Goal: Task Accomplishment & Management: Complete application form

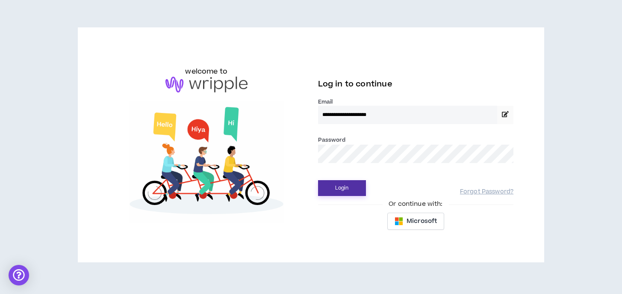
click at [342, 193] on button "Login" at bounding box center [342, 188] width 48 height 16
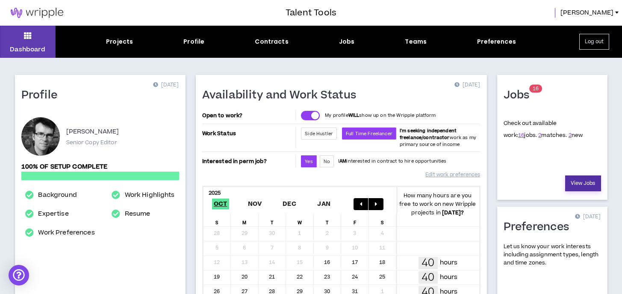
click at [589, 189] on link "View Jobs" at bounding box center [583, 183] width 36 height 16
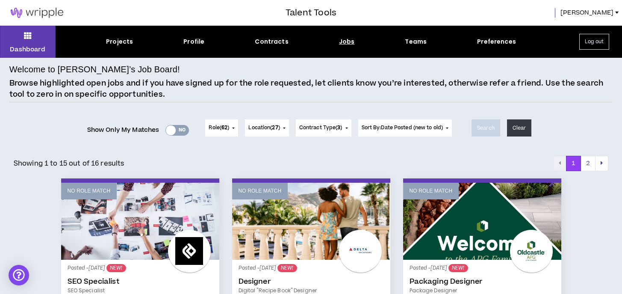
click at [612, 11] on span "[PERSON_NAME]" at bounding box center [586, 12] width 53 height 9
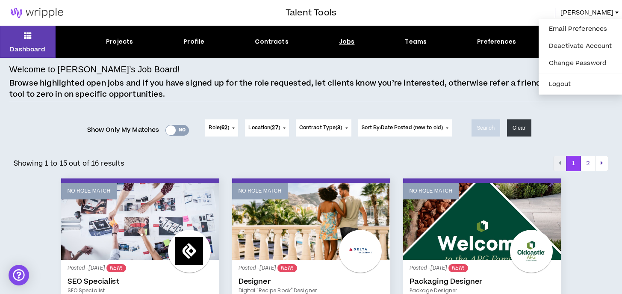
click at [79, 99] on p "Browse highlighted open jobs and if you have signed up for the role requested, …" at bounding box center [310, 89] width 603 height 22
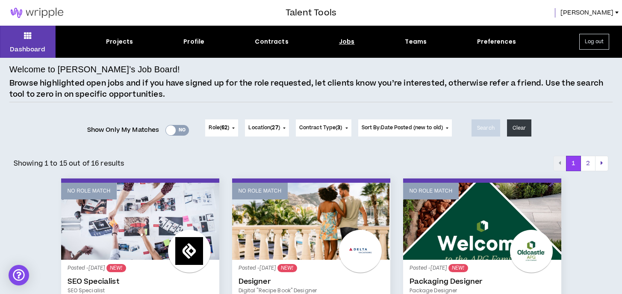
click at [604, 10] on span "[PERSON_NAME]" at bounding box center [586, 12] width 53 height 9
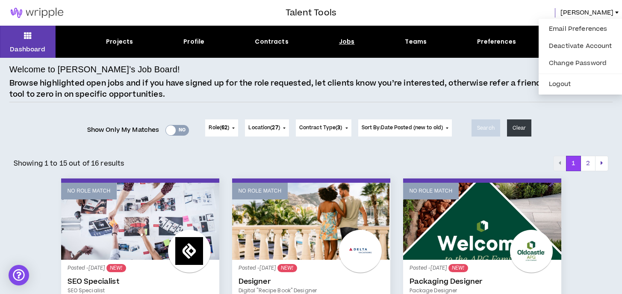
click at [233, 96] on p "Browse highlighted open jobs and if you have signed up for the role requested, …" at bounding box center [310, 89] width 603 height 22
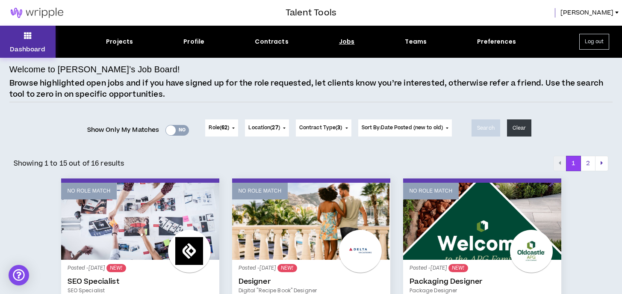
click at [19, 37] on button "Dashboard" at bounding box center [28, 42] width 56 height 32
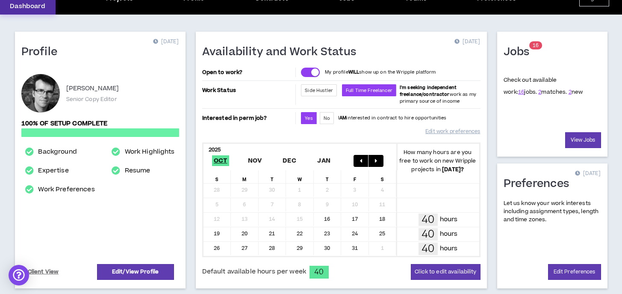
scroll to position [53, 0]
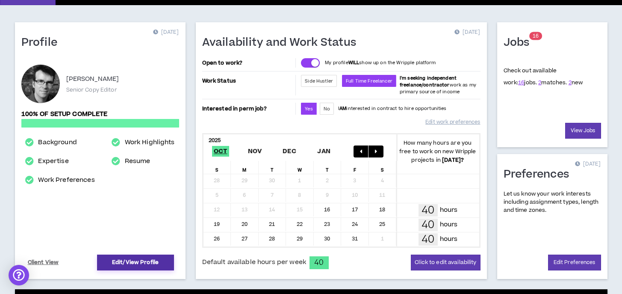
click at [140, 263] on link "Edit/View Profile" at bounding box center [135, 262] width 77 height 16
select select "*"
select select "US"
select select "*******"
select select "*"
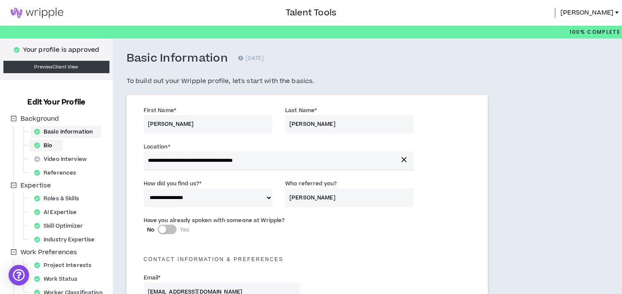
click at [52, 146] on div "Bio" at bounding box center [46, 145] width 30 height 12
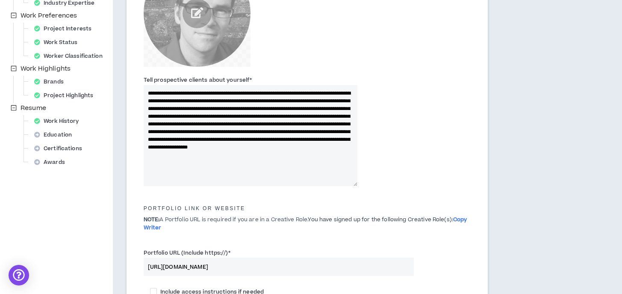
scroll to position [230, 0]
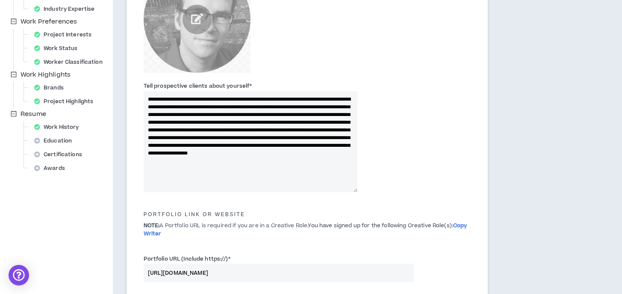
click at [167, 95] on textarea "**********" at bounding box center [251, 141] width 214 height 101
click at [227, 152] on textarea "**********" at bounding box center [251, 141] width 214 height 101
click at [246, 162] on textarea "**********" at bounding box center [251, 141] width 214 height 101
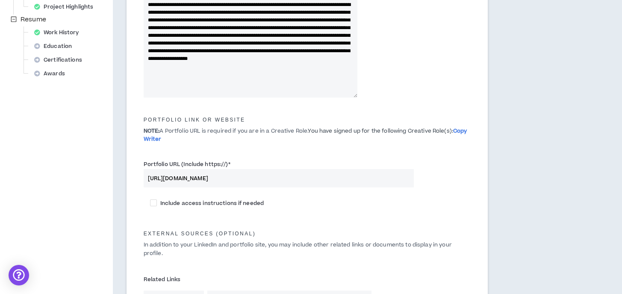
scroll to position [330, 0]
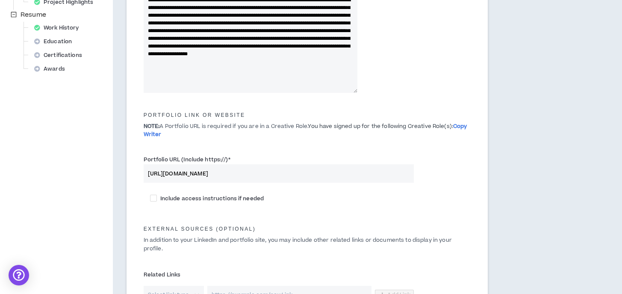
click at [200, 170] on input "[URL][DOMAIN_NAME]" at bounding box center [279, 173] width 271 height 18
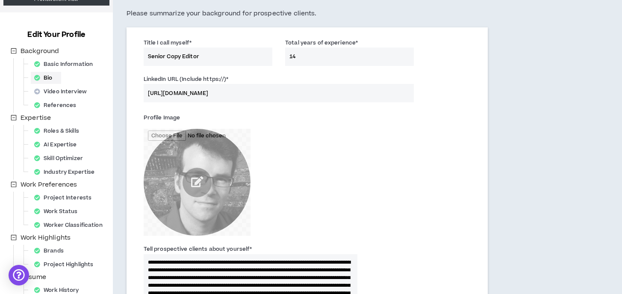
scroll to position [0, 0]
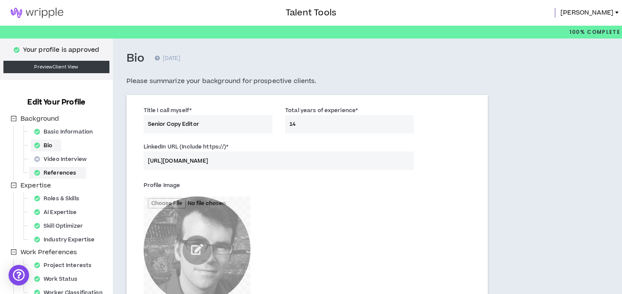
click at [59, 172] on div "References" at bounding box center [58, 173] width 54 height 12
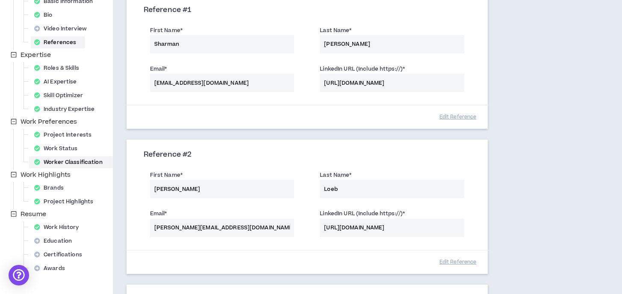
scroll to position [102, 0]
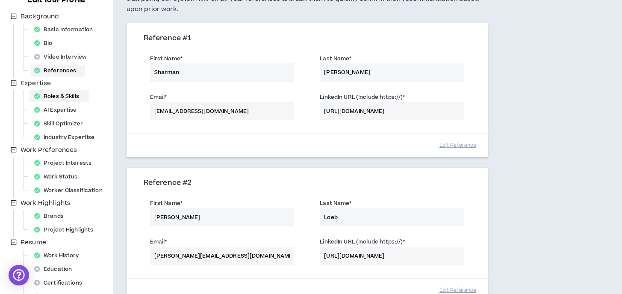
click at [62, 96] on div "Roles & Skills" at bounding box center [59, 96] width 57 height 12
select select "***"
select select "**"
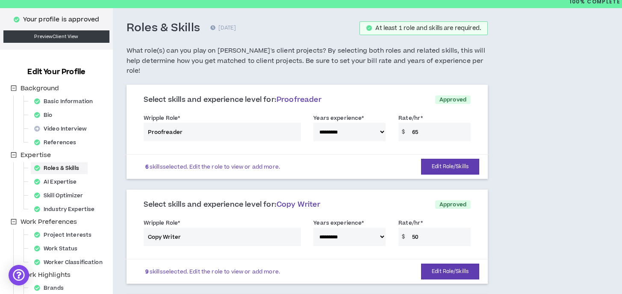
scroll to position [50, 0]
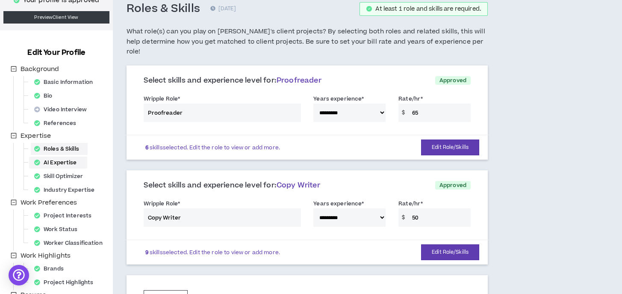
click at [59, 162] on div "AI Expertise" at bounding box center [58, 162] width 55 height 12
select select "*"
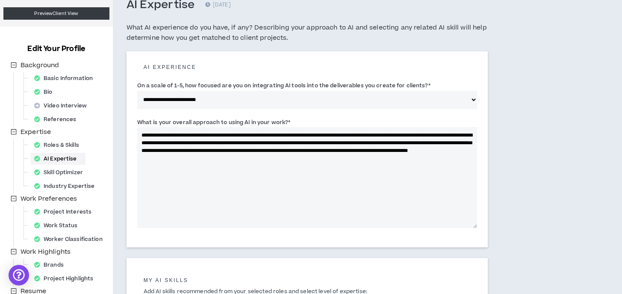
scroll to position [72, 0]
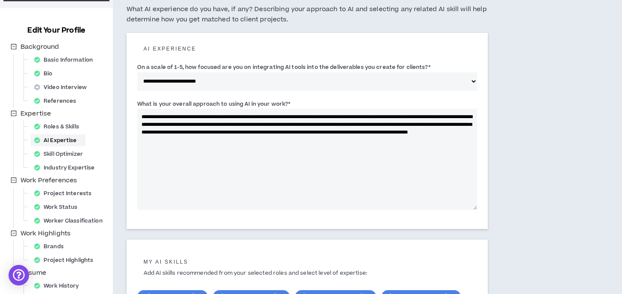
click at [227, 123] on textarea "**********" at bounding box center [307, 159] width 340 height 101
click at [227, 145] on textarea "**********" at bounding box center [307, 159] width 340 height 101
click at [192, 148] on textarea "**********" at bounding box center [307, 159] width 340 height 101
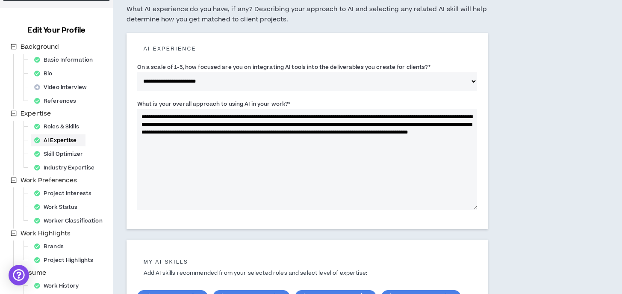
drag, startPoint x: 183, startPoint y: 103, endPoint x: 290, endPoint y: 103, distance: 107.3
click at [290, 103] on div "**********" at bounding box center [307, 154] width 340 height 110
click at [270, 103] on label "What is your overall approach to using AI in your work? *" at bounding box center [213, 104] width 153 height 14
click at [270, 109] on textarea "**********" at bounding box center [307, 159] width 340 height 101
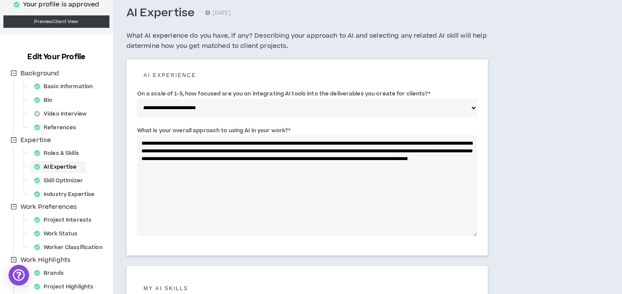
scroll to position [36, 0]
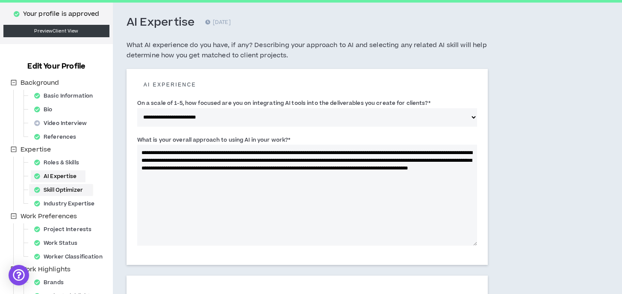
click at [74, 189] on div "Skill Optimizer" at bounding box center [61, 190] width 61 height 12
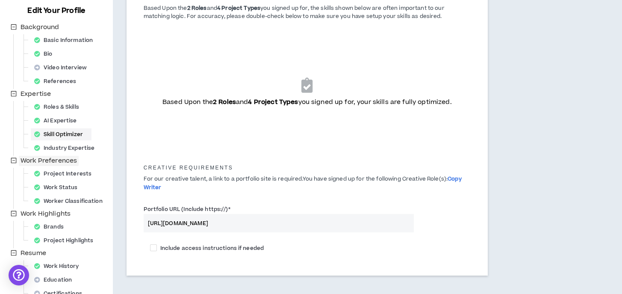
scroll to position [100, 0]
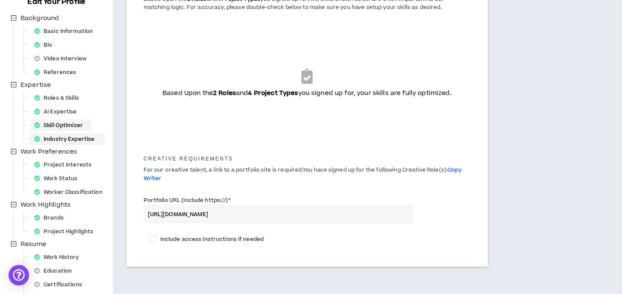
click at [61, 138] on div "Industry Expertise" at bounding box center [67, 139] width 72 height 12
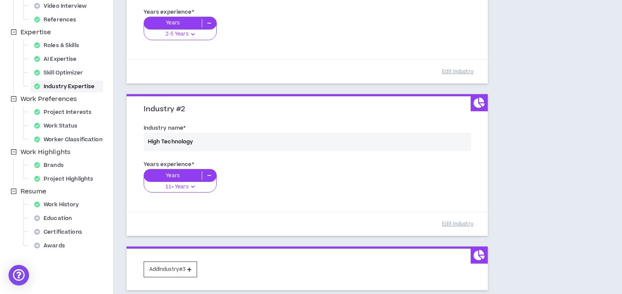
scroll to position [153, 0]
click at [58, 110] on div "Project Interests" at bounding box center [65, 112] width 69 height 12
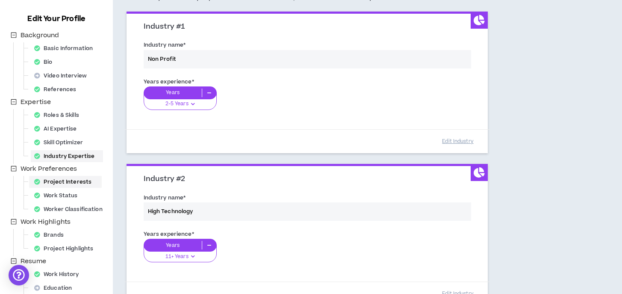
select select "*"
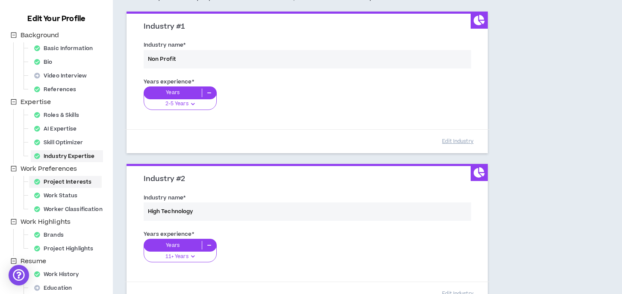
select select "*"
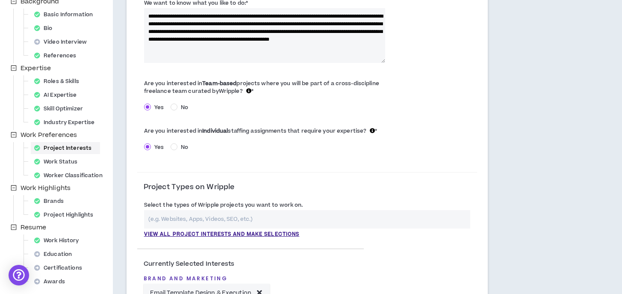
scroll to position [179, 0]
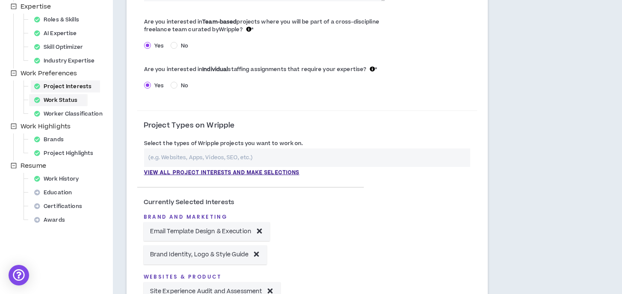
click at [69, 103] on div "Work Status" at bounding box center [58, 100] width 55 height 12
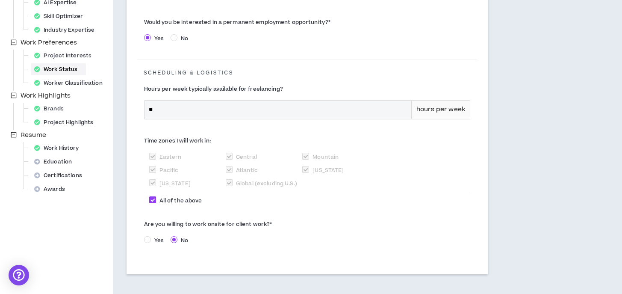
scroll to position [212, 0]
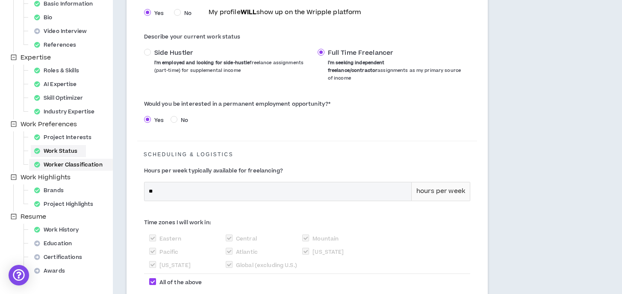
click at [66, 165] on div "Worker Classification" at bounding box center [71, 165] width 80 height 12
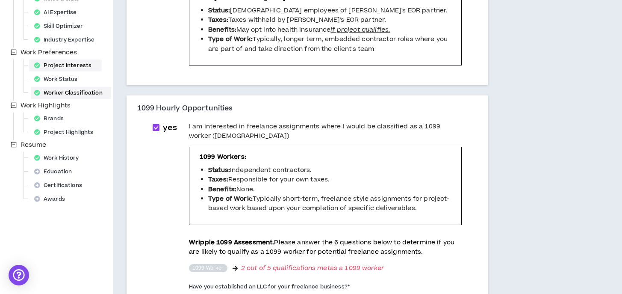
scroll to position [216, 0]
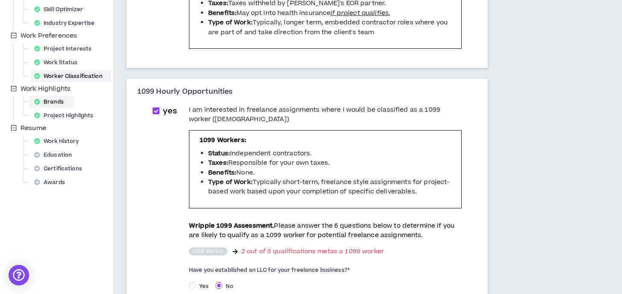
click at [59, 100] on div "Brands" at bounding box center [51, 102] width 41 height 12
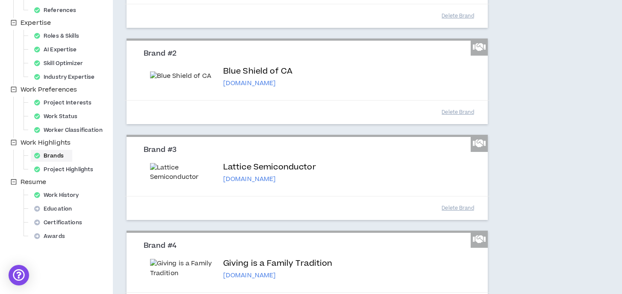
scroll to position [159, 0]
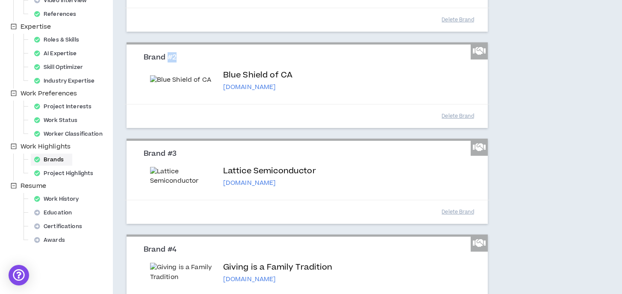
drag, startPoint x: 168, startPoint y: 77, endPoint x: 178, endPoint y: 77, distance: 10.3
click at [178, 62] on h3 "Brand #2" at bounding box center [310, 57] width 333 height 9
click at [177, 62] on h3 "Brand #2" at bounding box center [310, 57] width 333 height 9
click at [154, 62] on h3 "Brand #2" at bounding box center [310, 57] width 333 height 9
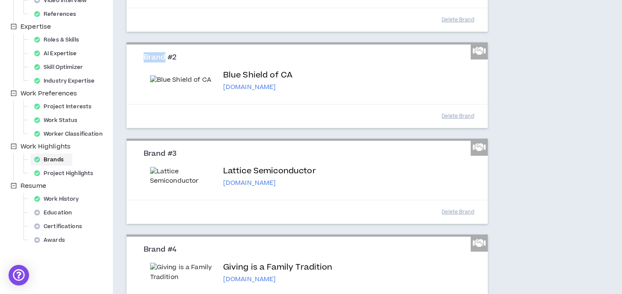
click at [154, 62] on h3 "Brand #2" at bounding box center [310, 57] width 333 height 9
click at [171, 62] on h3 "Brand #2" at bounding box center [310, 57] width 333 height 9
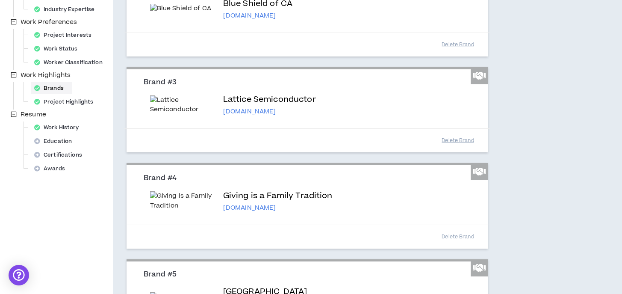
scroll to position [0, 0]
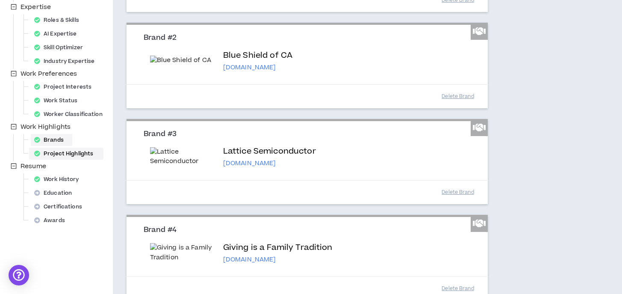
click at [64, 150] on div "Project Highlights" at bounding box center [66, 153] width 71 height 12
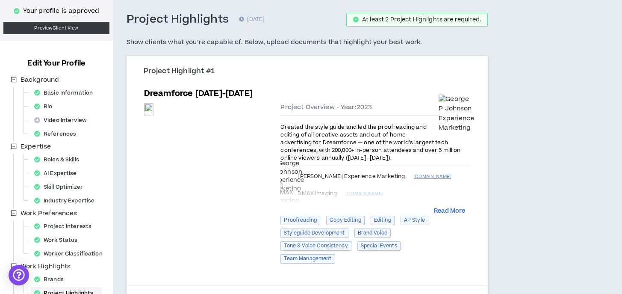
scroll to position [42, 0]
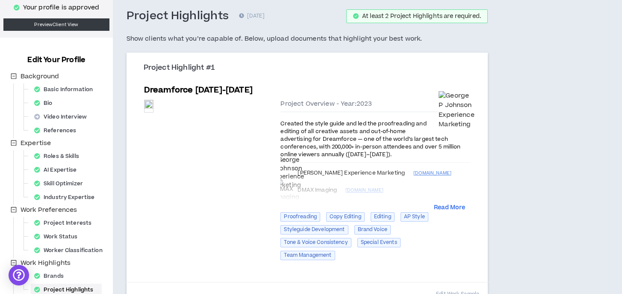
click at [448, 202] on div "Project Overview - Year: 2023 Created the style guide and led the proofreading …" at bounding box center [375, 182] width 190 height 165
click at [448, 203] on button "Read More" at bounding box center [449, 207] width 31 height 9
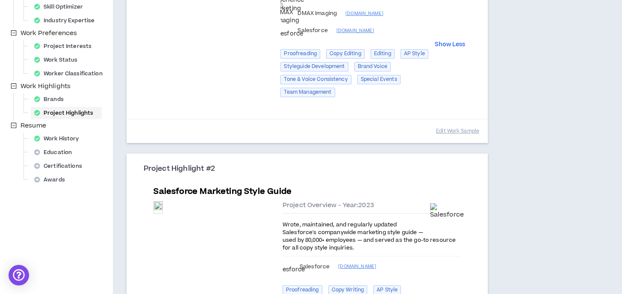
scroll to position [220, 0]
click at [58, 139] on div "Work History" at bounding box center [59, 138] width 57 height 12
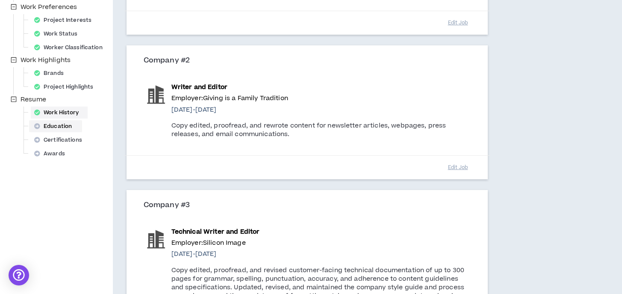
click at [61, 124] on div "Education" at bounding box center [56, 126] width 50 height 12
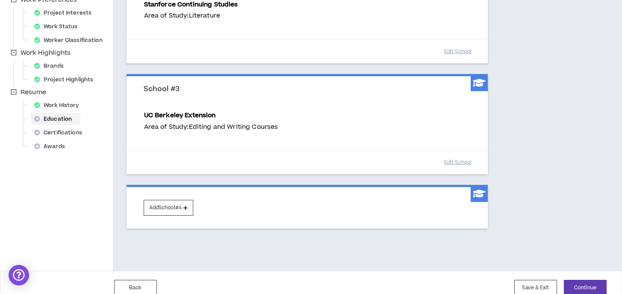
scroll to position [263, 0]
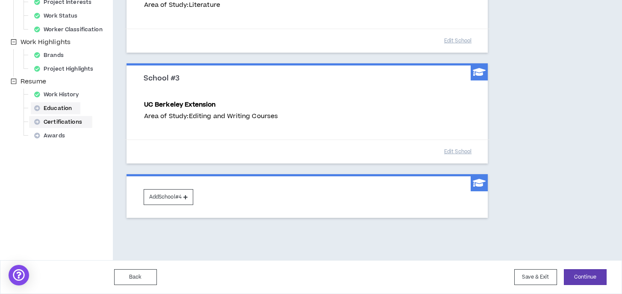
click at [57, 127] on div "Certifications" at bounding box center [61, 122] width 60 height 12
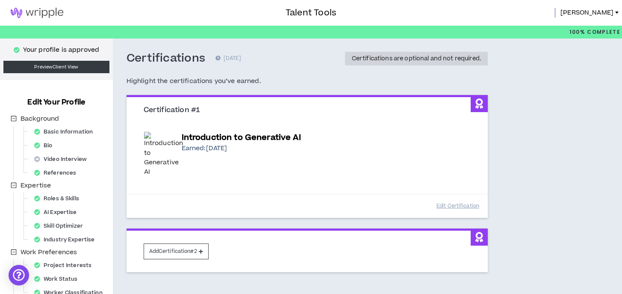
click at [148, 142] on img at bounding box center [163, 154] width 39 height 45
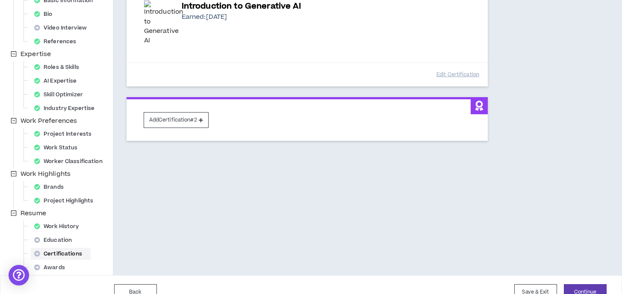
scroll to position [146, 0]
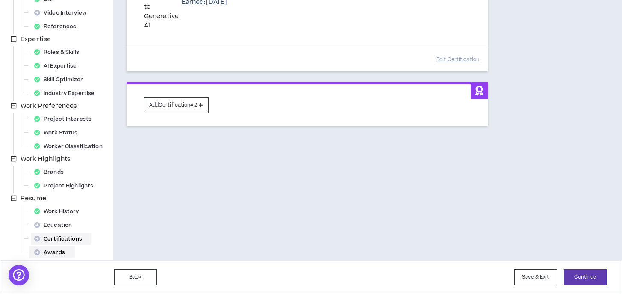
click at [59, 250] on div "Awards" at bounding box center [52, 252] width 43 height 12
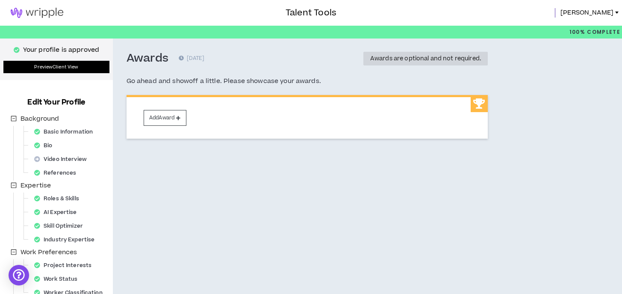
click at [70, 67] on link "Preview Client View" at bounding box center [56, 67] width 106 height 12
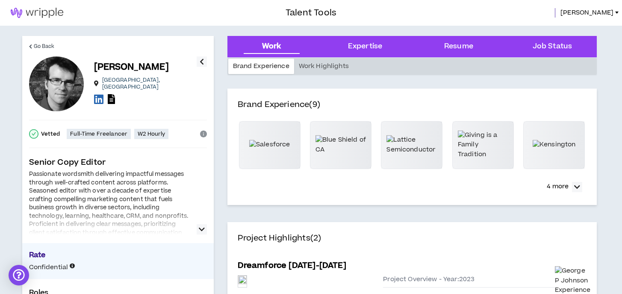
click at [429, 204] on div "Brand Experience (9) 4 more" at bounding box center [411, 151] width 369 height 133
click at [319, 67] on div "Work Highlights" at bounding box center [323, 66] width 59 height 15
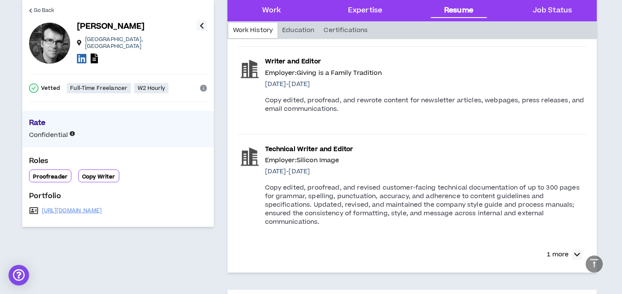
scroll to position [1213, 0]
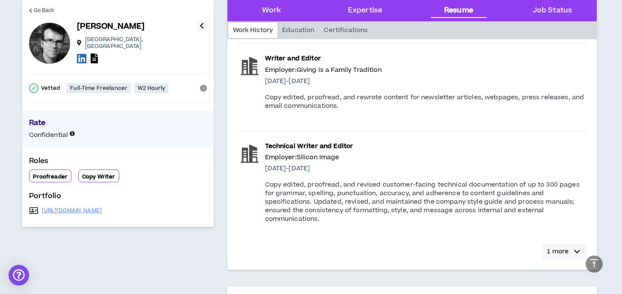
click at [556, 247] on p "1 more" at bounding box center [558, 251] width 22 height 9
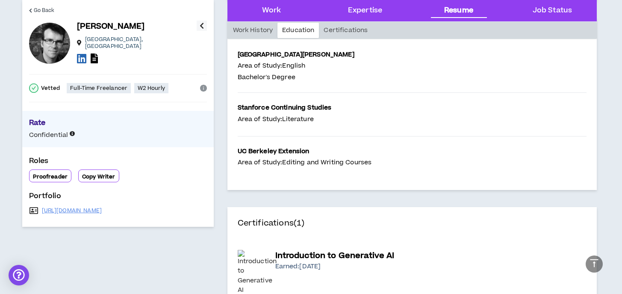
scroll to position [1571, 0]
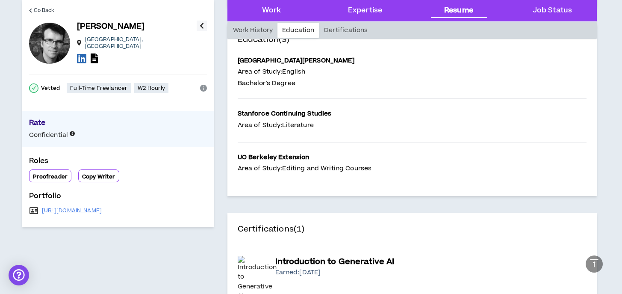
click at [249, 109] on p "Stanforce Continuing Studies" at bounding box center [285, 113] width 94 height 9
click at [262, 109] on p "Stanforce Continuing Studies" at bounding box center [285, 113] width 94 height 9
click at [282, 109] on p "Stanforce Continuing Studies" at bounding box center [285, 113] width 94 height 9
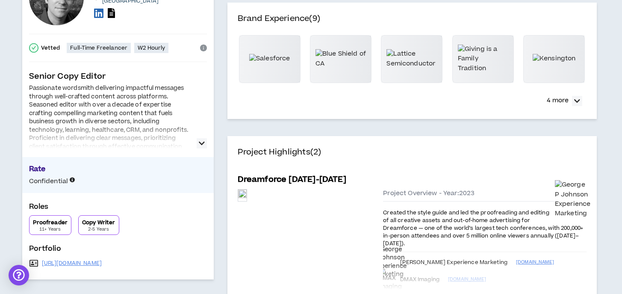
scroll to position [0, 0]
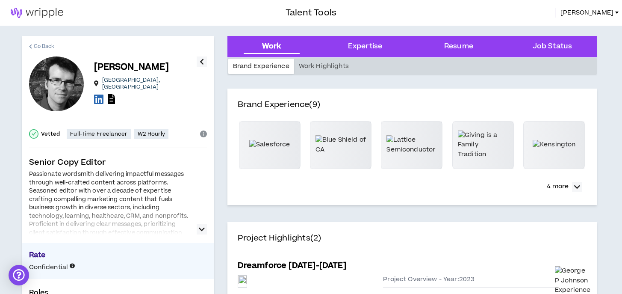
click at [46, 46] on span "Go Back" at bounding box center [44, 46] width 21 height 8
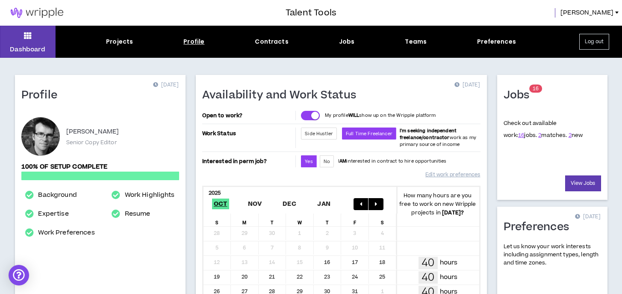
click at [194, 44] on div "Profile" at bounding box center [193, 41] width 21 height 9
select select "*"
select select "US"
select select "*******"
select select "*"
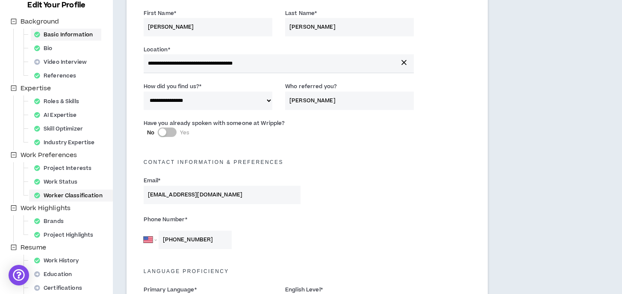
scroll to position [131, 0]
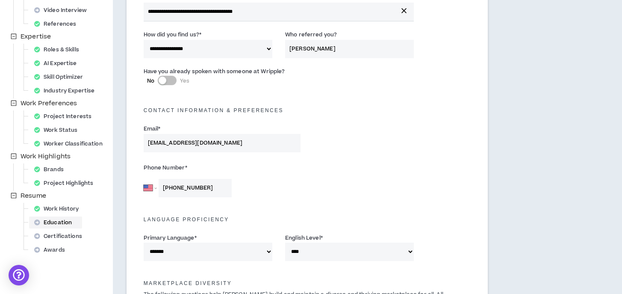
click at [59, 218] on div "Education" at bounding box center [56, 222] width 50 height 12
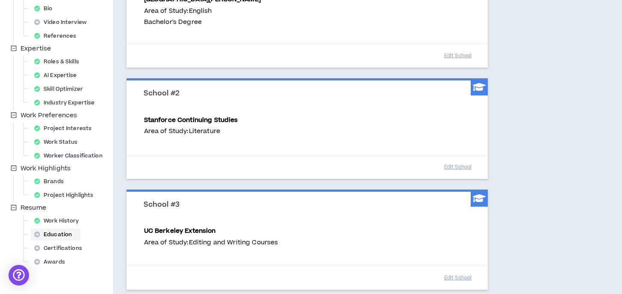
scroll to position [147, 0]
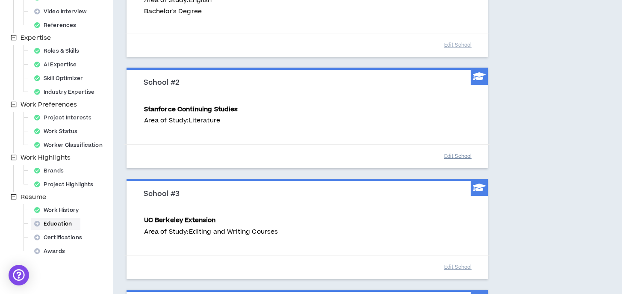
click at [460, 156] on button "Edit School" at bounding box center [457, 156] width 43 height 15
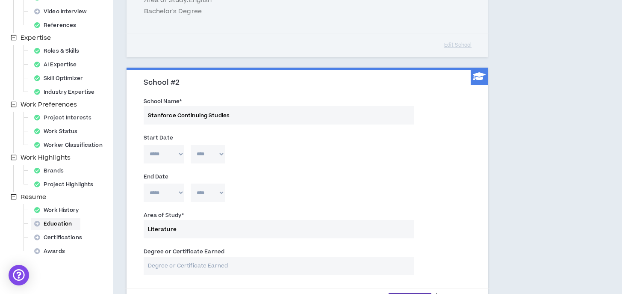
click at [164, 115] on input "Stanforce Continuing Studies" at bounding box center [279, 115] width 271 height 18
click at [163, 110] on input "Stanford Continuing Studies" at bounding box center [279, 115] width 271 height 18
click at [238, 120] on input "Stanford Continuing Studies" at bounding box center [279, 115] width 271 height 18
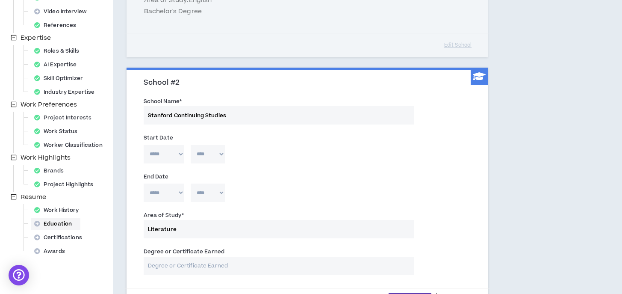
type input "Stanford Continuing Studies"
click at [346, 117] on input "Stanford Continuing Studies" at bounding box center [279, 115] width 271 height 18
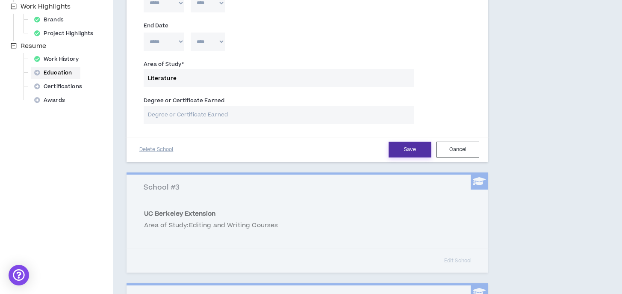
click at [402, 152] on button "Save" at bounding box center [410, 149] width 43 height 16
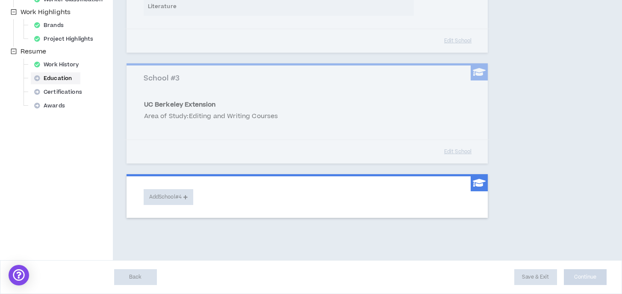
scroll to position [293, 0]
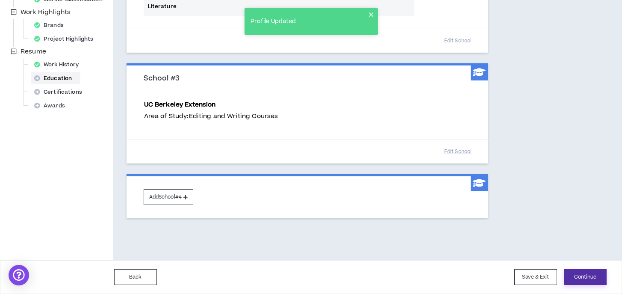
click at [581, 273] on button "Continue" at bounding box center [585, 277] width 43 height 16
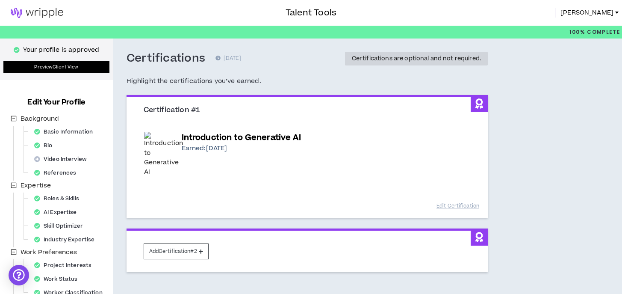
click at [56, 66] on link "Preview Client View" at bounding box center [56, 67] width 106 height 12
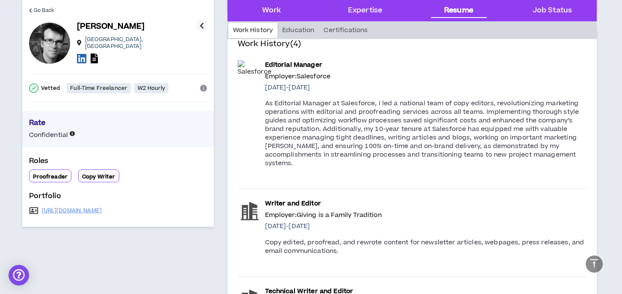
scroll to position [1044, 0]
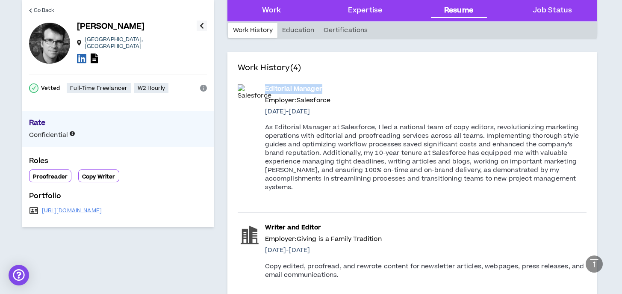
drag, startPoint x: 264, startPoint y: 85, endPoint x: 324, endPoint y: 85, distance: 59.8
click at [324, 85] on div "Editorial Manager Employer: Salesforce [DATE] - [DATE] As Editorial Manager at …" at bounding box center [412, 138] width 349 height 128
copy p "Editorial Manager"
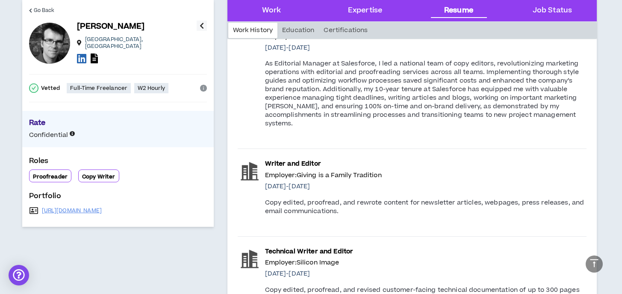
scroll to position [1153, 0]
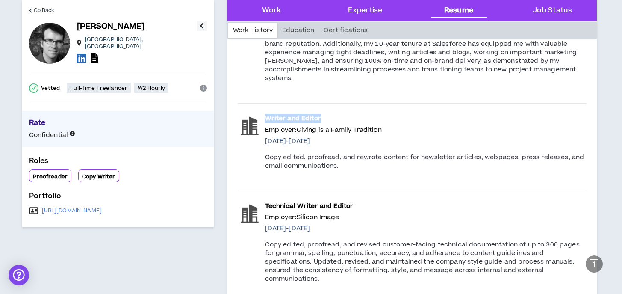
drag, startPoint x: 264, startPoint y: 117, endPoint x: 334, endPoint y: 117, distance: 69.7
click at [334, 117] on div "Writer and Editor Employer: Giving is a Family Tradition [DATE] - [DATE] Copy e…" at bounding box center [412, 141] width 349 height 77
copy p "Writer and Editor"
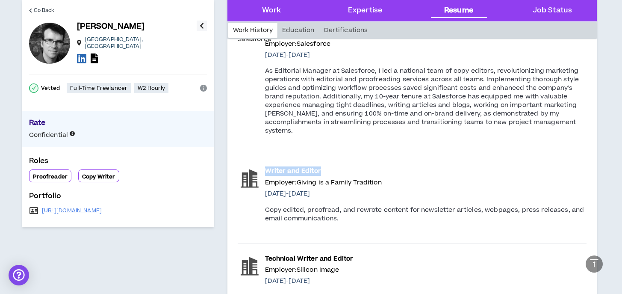
scroll to position [1093, 0]
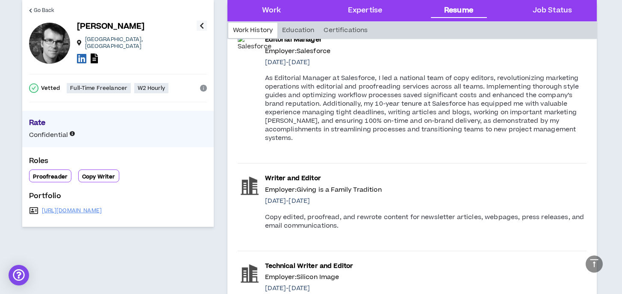
click at [299, 137] on p "As Editorial Manager at Salesforce, I led a national team of copy editors, revo…" at bounding box center [425, 108] width 321 height 68
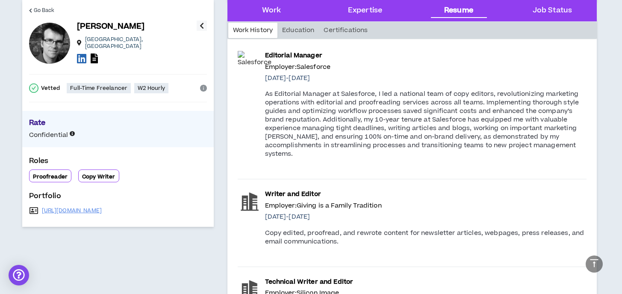
scroll to position [1071, 0]
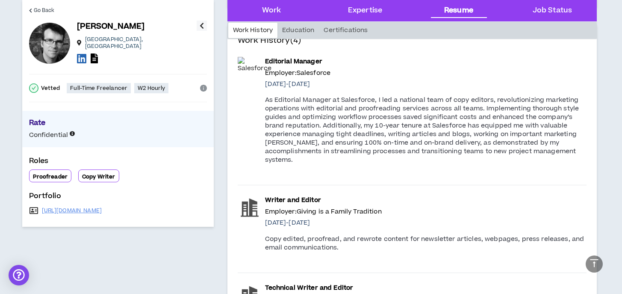
click at [306, 74] on p "Employer: Salesforce" at bounding box center [425, 72] width 321 height 9
copy p "Employer: Salesforce"
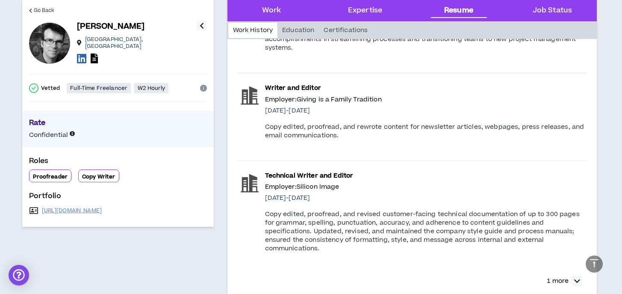
scroll to position [1188, 0]
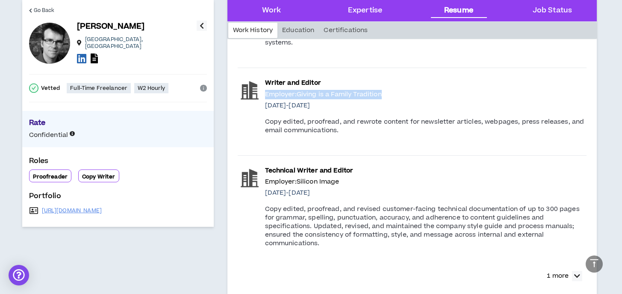
drag, startPoint x: 266, startPoint y: 93, endPoint x: 386, endPoint y: 94, distance: 120.1
click at [386, 94] on p "Employer: Giving is a Family Tradition" at bounding box center [425, 94] width 321 height 9
copy p "Employer: Giving is a Family Tradition"
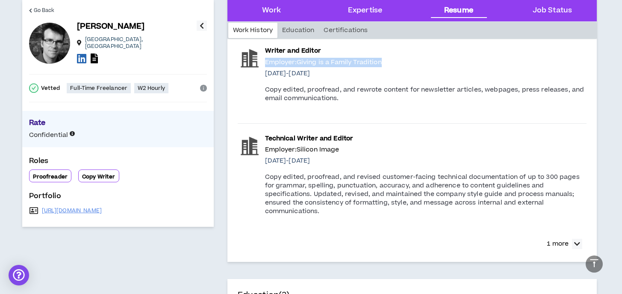
scroll to position [1223, 0]
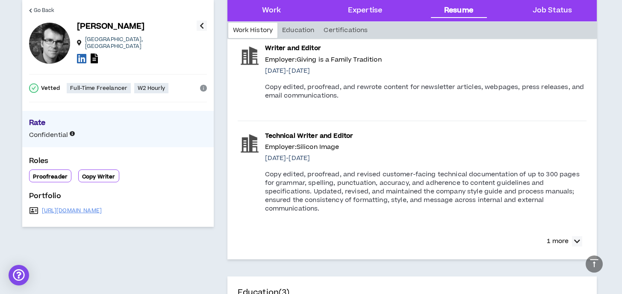
click at [298, 135] on p "Technical Writer and Editor" at bounding box center [425, 135] width 321 height 9
copy p "Technical Writer and Editor"
click at [276, 147] on p "Employer: Silicon Image" at bounding box center [425, 146] width 321 height 9
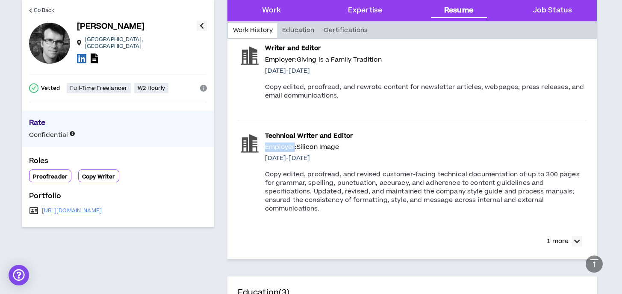
click at [276, 147] on p "Employer: Silicon Image" at bounding box center [425, 146] width 321 height 9
copy p "Employer: Silicon Image"
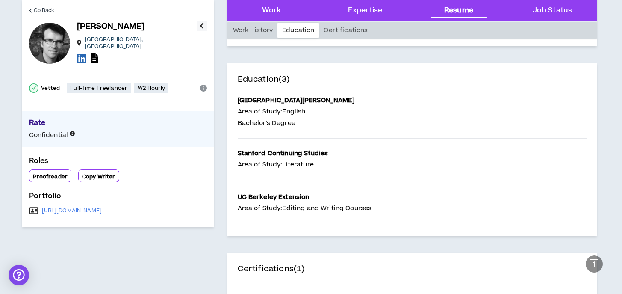
scroll to position [1440, 0]
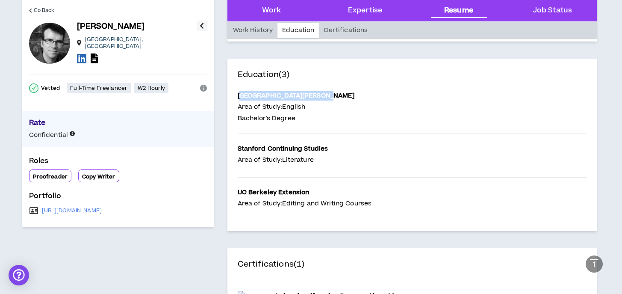
drag, startPoint x: 239, startPoint y: 86, endPoint x: 323, endPoint y: 85, distance: 83.8
click at [323, 85] on div "[GEOGRAPHIC_DATA][PERSON_NAME] Area of Study: English Bachelor's Degree" at bounding box center [412, 107] width 349 height 53
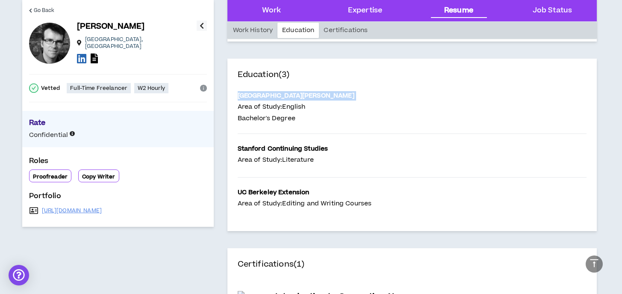
click at [280, 114] on p "Bachelor's Degree" at bounding box center [296, 118] width 117 height 9
drag, startPoint x: 239, startPoint y: 99, endPoint x: 286, endPoint y: 111, distance: 48.5
click at [286, 111] on div "[GEOGRAPHIC_DATA][PERSON_NAME] Area of Study: English Bachelor's Degree" at bounding box center [296, 107] width 117 height 32
click at [296, 102] on p "Area of Study: English" at bounding box center [296, 106] width 117 height 9
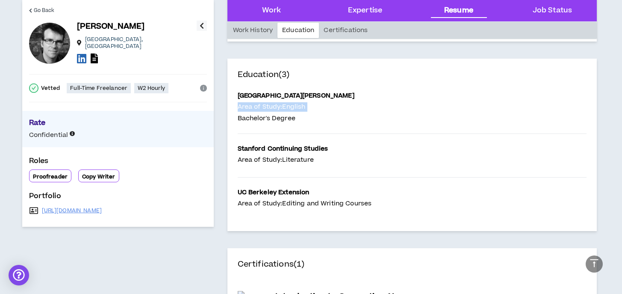
click at [296, 102] on p "Area of Study: English" at bounding box center [296, 106] width 117 height 9
copy p "Area of Study: English"
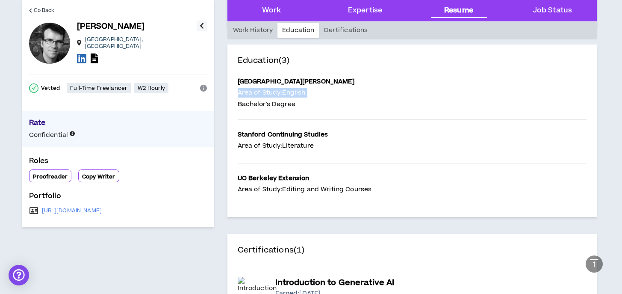
scroll to position [1461, 0]
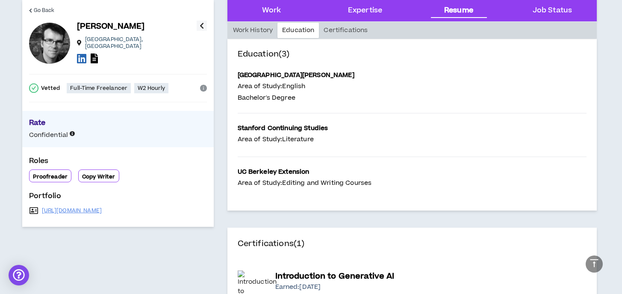
click at [247, 124] on p "Stanford Continuing Studies" at bounding box center [283, 128] width 91 height 9
copy p "Stanford Continuing Studies"
click at [268, 135] on p "Area of Study: Literature" at bounding box center [283, 139] width 91 height 9
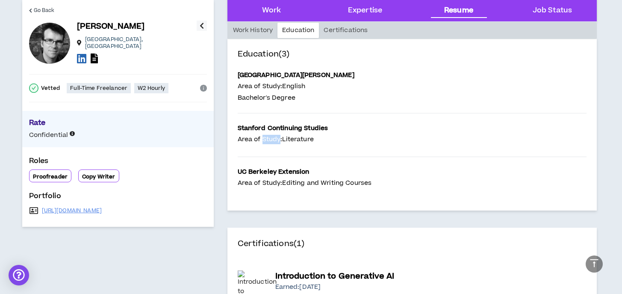
click at [268, 135] on p "Area of Study: Literature" at bounding box center [283, 139] width 91 height 9
copy div "Area of Study: Literature"
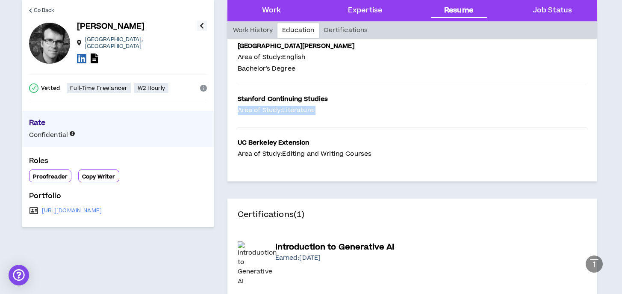
scroll to position [1499, 0]
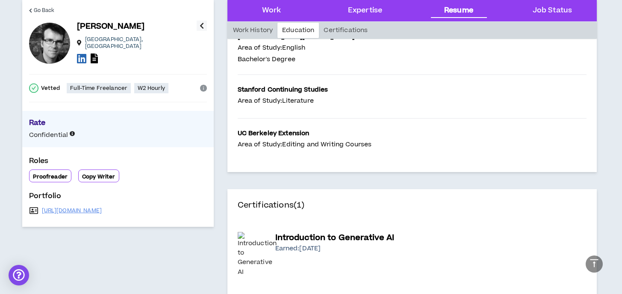
click at [256, 129] on p "UC Berkeley Extension" at bounding box center [305, 133] width 134 height 9
copy p "UC Berkeley Extension"
click at [263, 140] on p "Area of Study: Editing and Writing Courses" at bounding box center [305, 144] width 134 height 9
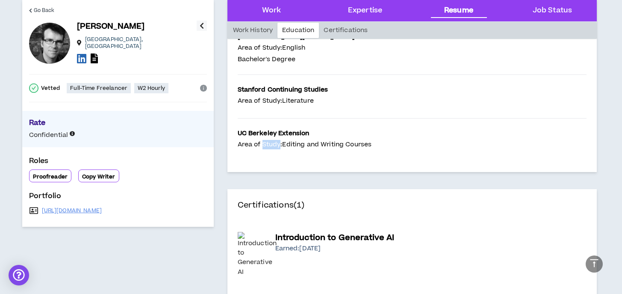
click at [263, 140] on p "Area of Study: Editing and Writing Courses" at bounding box center [305, 144] width 134 height 9
click at [272, 130] on div "[GEOGRAPHIC_DATA] Area of Study: Editing and Writing Courses" at bounding box center [305, 140] width 134 height 23
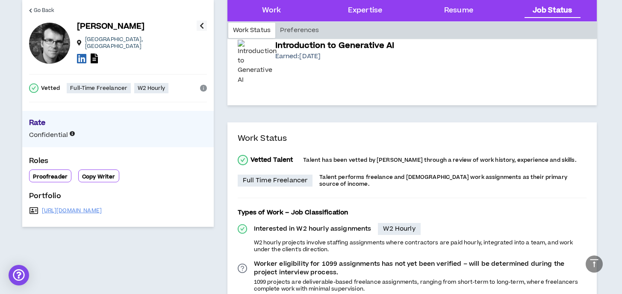
scroll to position [1693, 0]
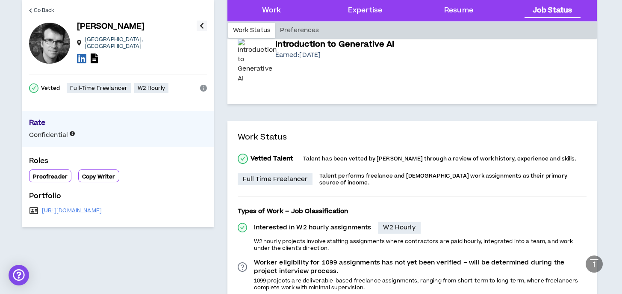
click at [261, 131] on h4 "Work Status" at bounding box center [412, 142] width 349 height 22
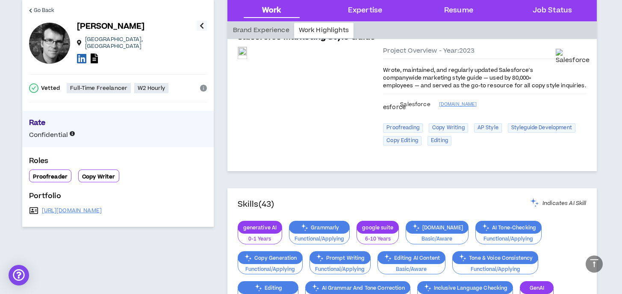
scroll to position [249, 0]
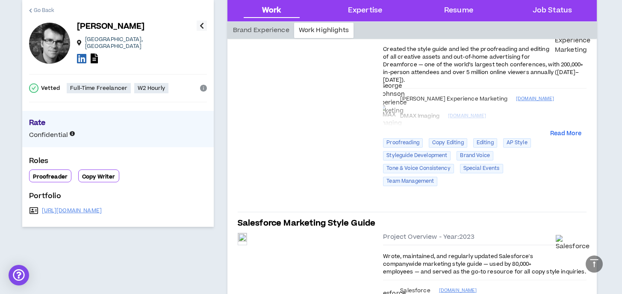
click at [34, 12] on span "Go Back" at bounding box center [44, 10] width 21 height 8
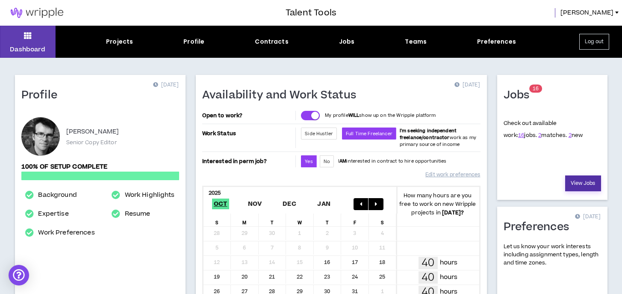
click at [576, 181] on link "View Jobs" at bounding box center [583, 183] width 36 height 16
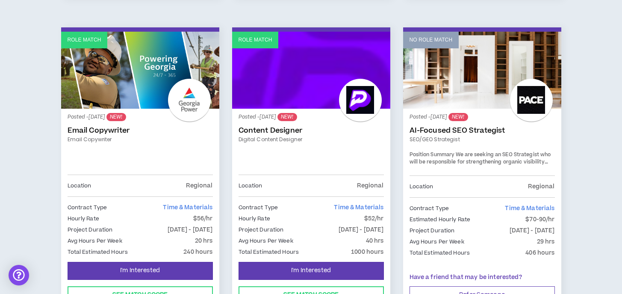
scroll to position [480, 0]
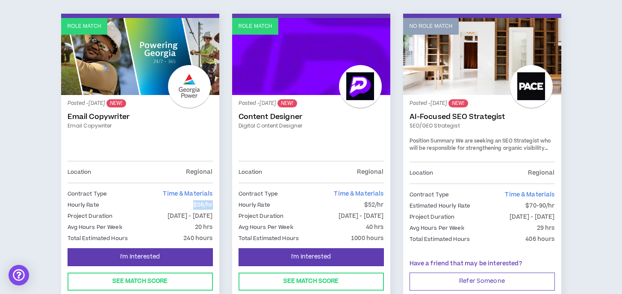
drag, startPoint x: 191, startPoint y: 201, endPoint x: 216, endPoint y: 202, distance: 24.8
click at [216, 202] on div "Posted - [DATE] NEW! Email Copywriter Email Copywriter Location Regional Contra…" at bounding box center [140, 171] width 158 height 153
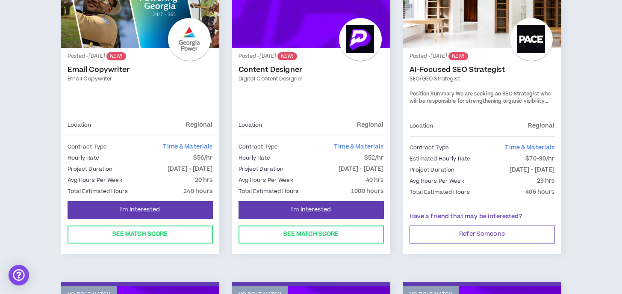
scroll to position [533, 0]
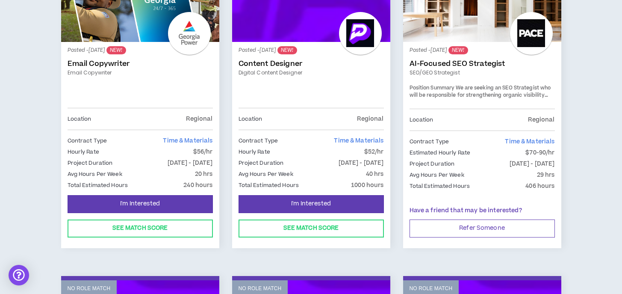
click at [198, 139] on span "Time & Materials" at bounding box center [188, 140] width 50 height 9
click at [178, 139] on span "Time & Materials" at bounding box center [188, 140] width 50 height 9
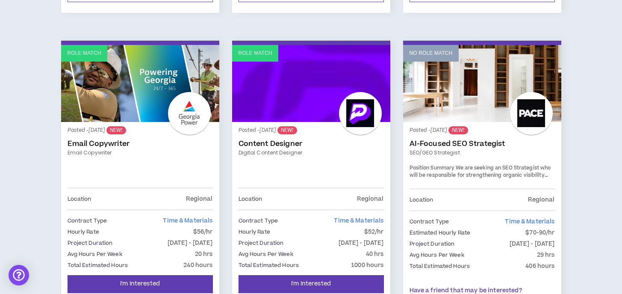
click at [183, 102] on div at bounding box center [189, 113] width 43 height 43
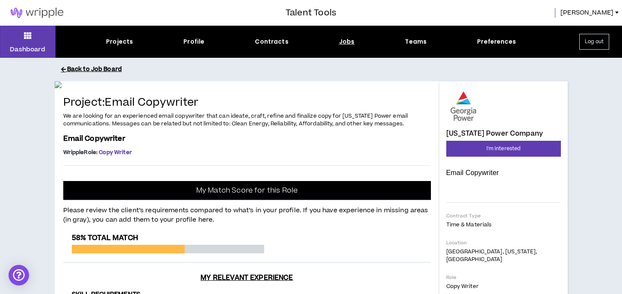
click at [88, 70] on button "Back to Job Board" at bounding box center [317, 69] width 513 height 15
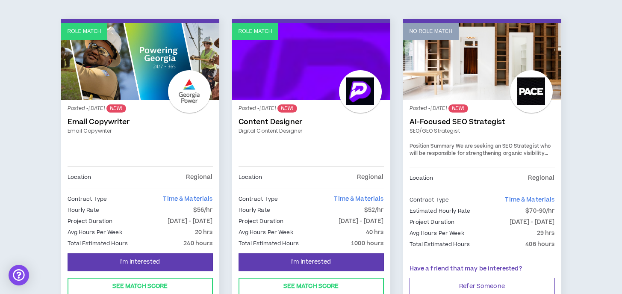
scroll to position [474, 0]
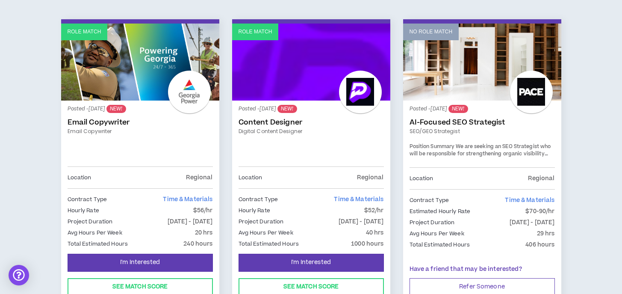
click at [283, 120] on link "Content Designer" at bounding box center [311, 122] width 145 height 9
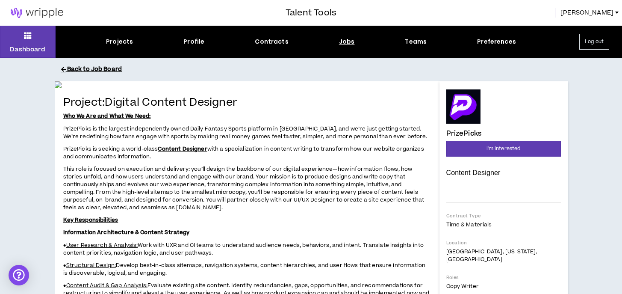
click at [73, 65] on button "Back to Job Board" at bounding box center [317, 69] width 513 height 15
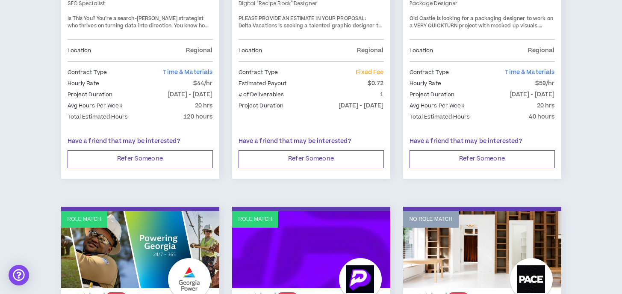
scroll to position [319, 0]
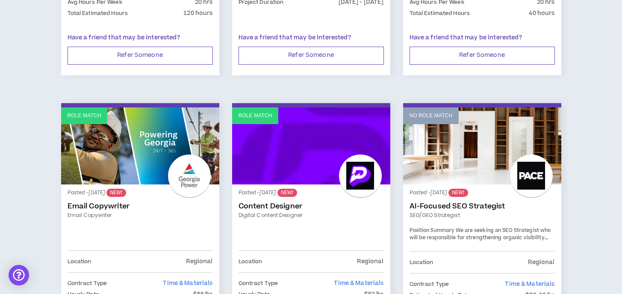
scroll to position [0, 0]
